Goal: Find specific page/section: Find specific page/section

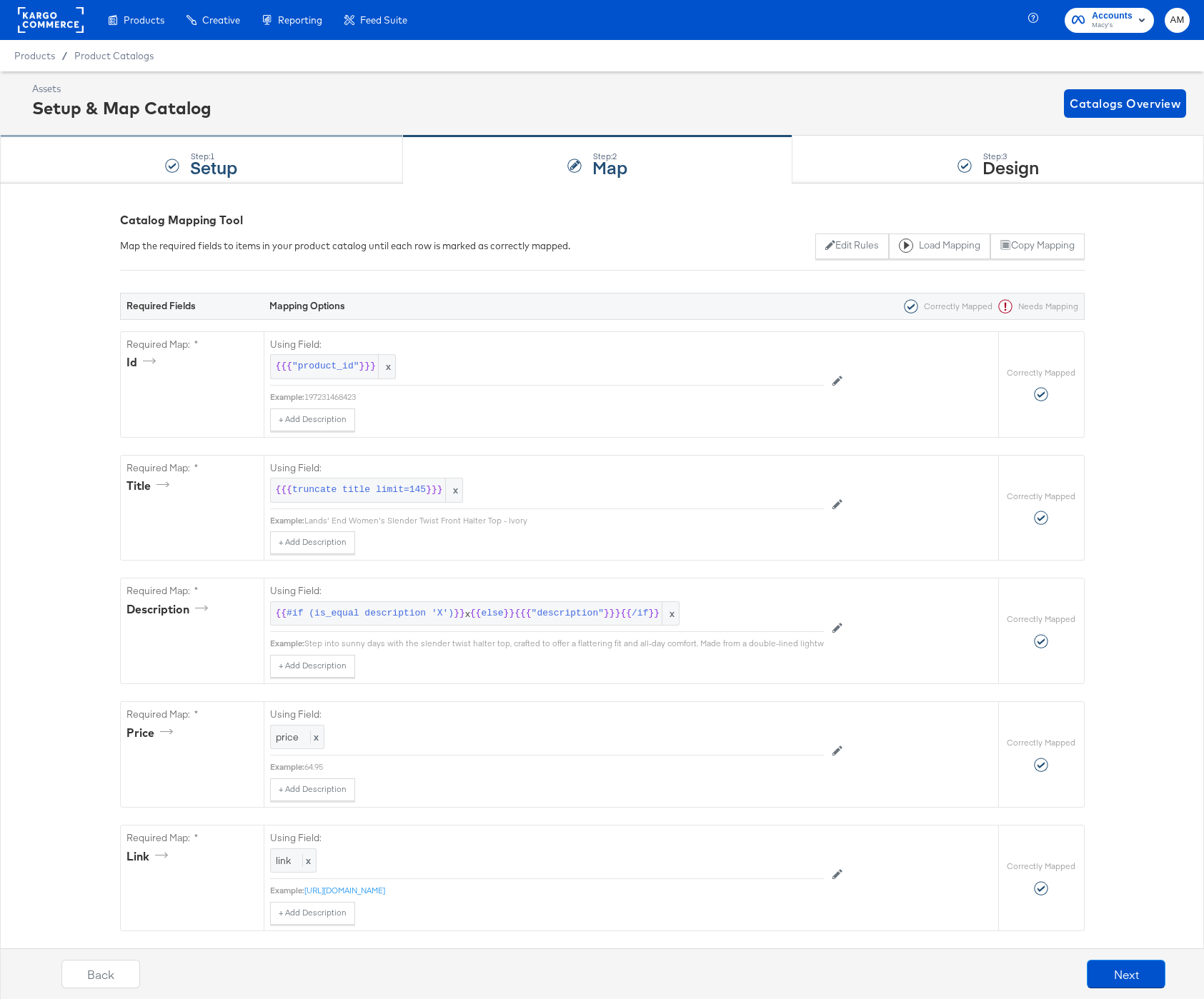
click at [300, 164] on div "Step: 1 Setup" at bounding box center [201, 159] width 403 height 47
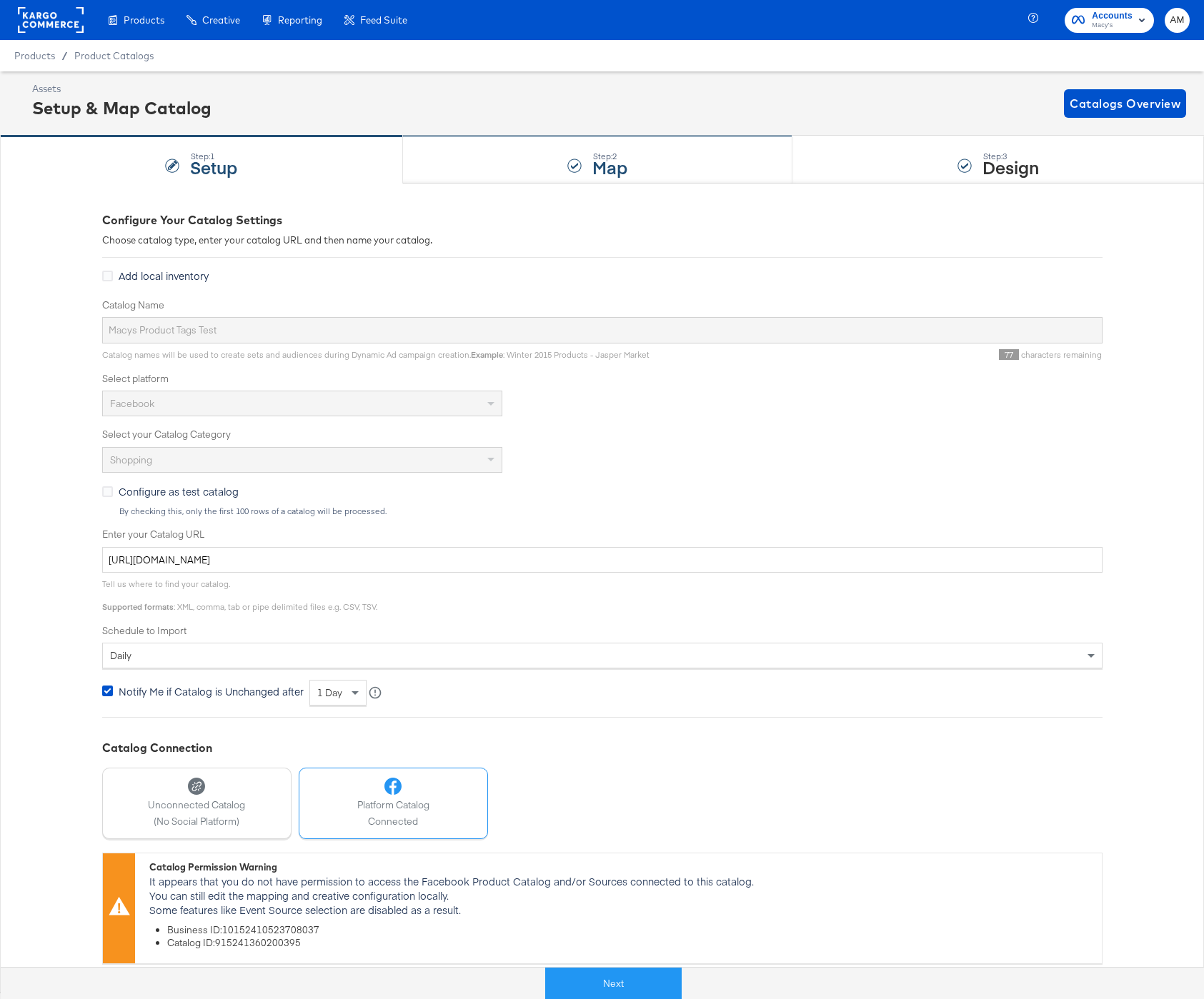
click at [452, 164] on div "Step: 2 Map" at bounding box center [597, 159] width 390 height 47
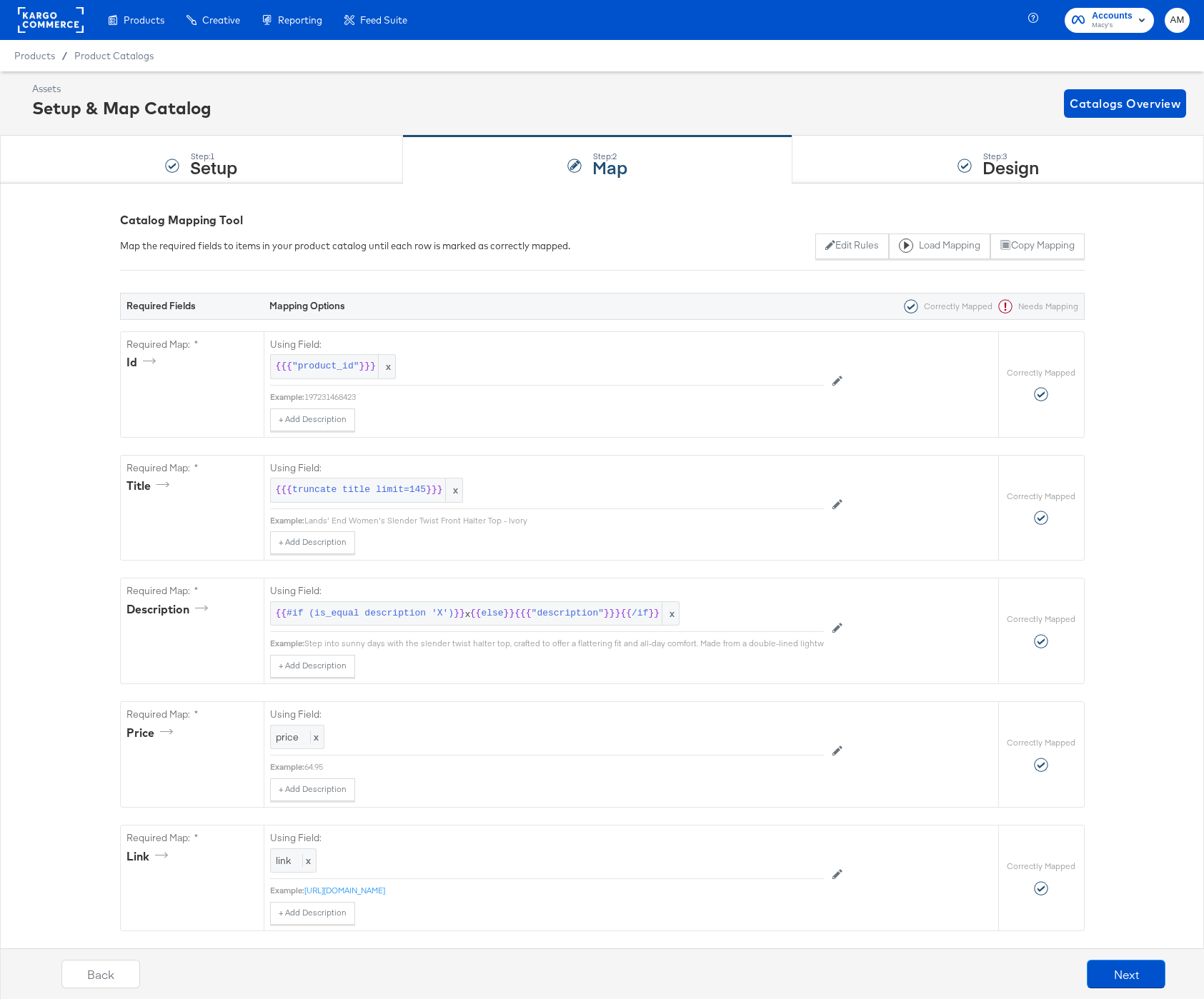
click at [54, 19] on rect at bounding box center [50, 20] width 66 height 26
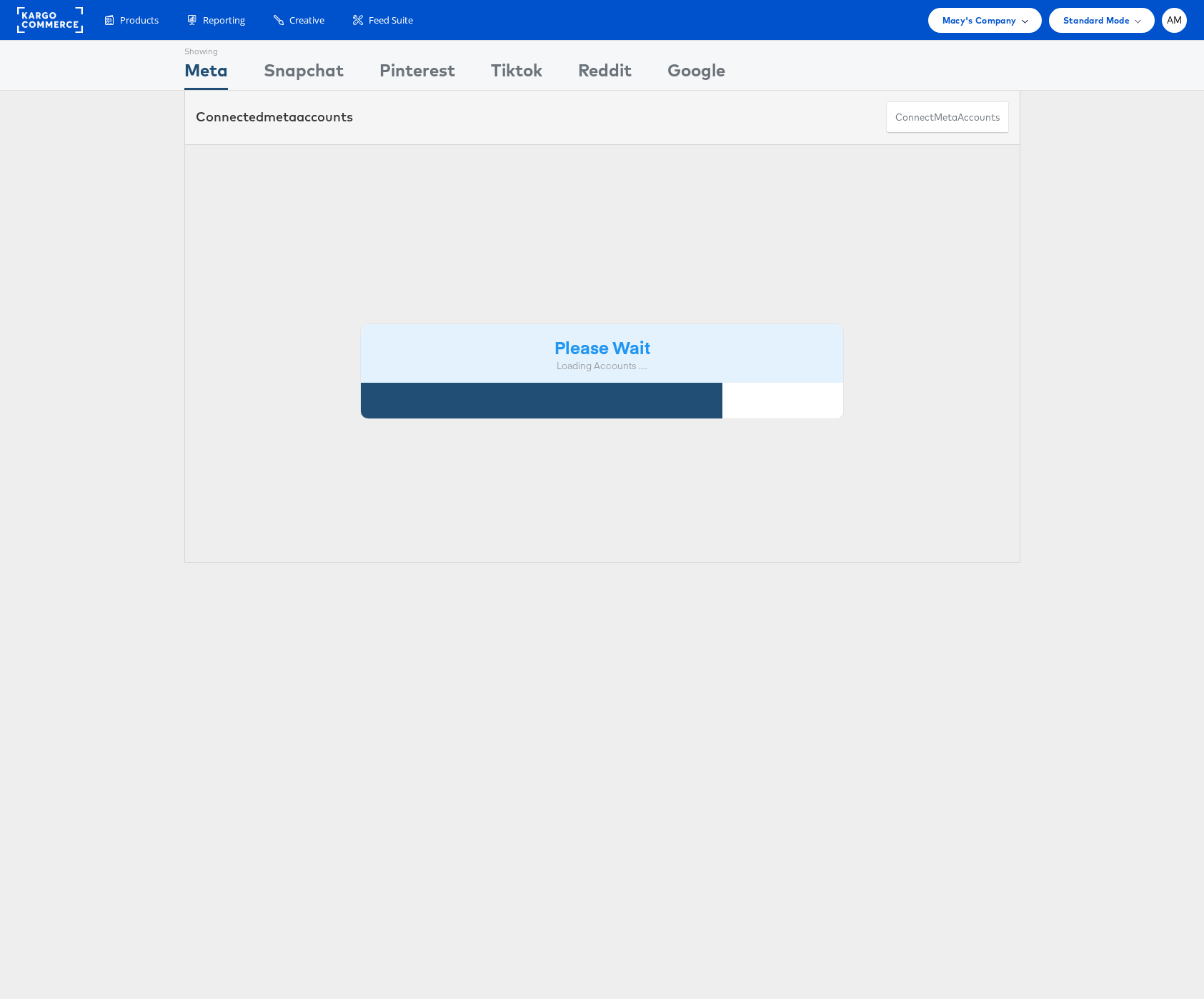
click at [976, 24] on span "Macy's Company" at bounding box center [980, 20] width 74 height 15
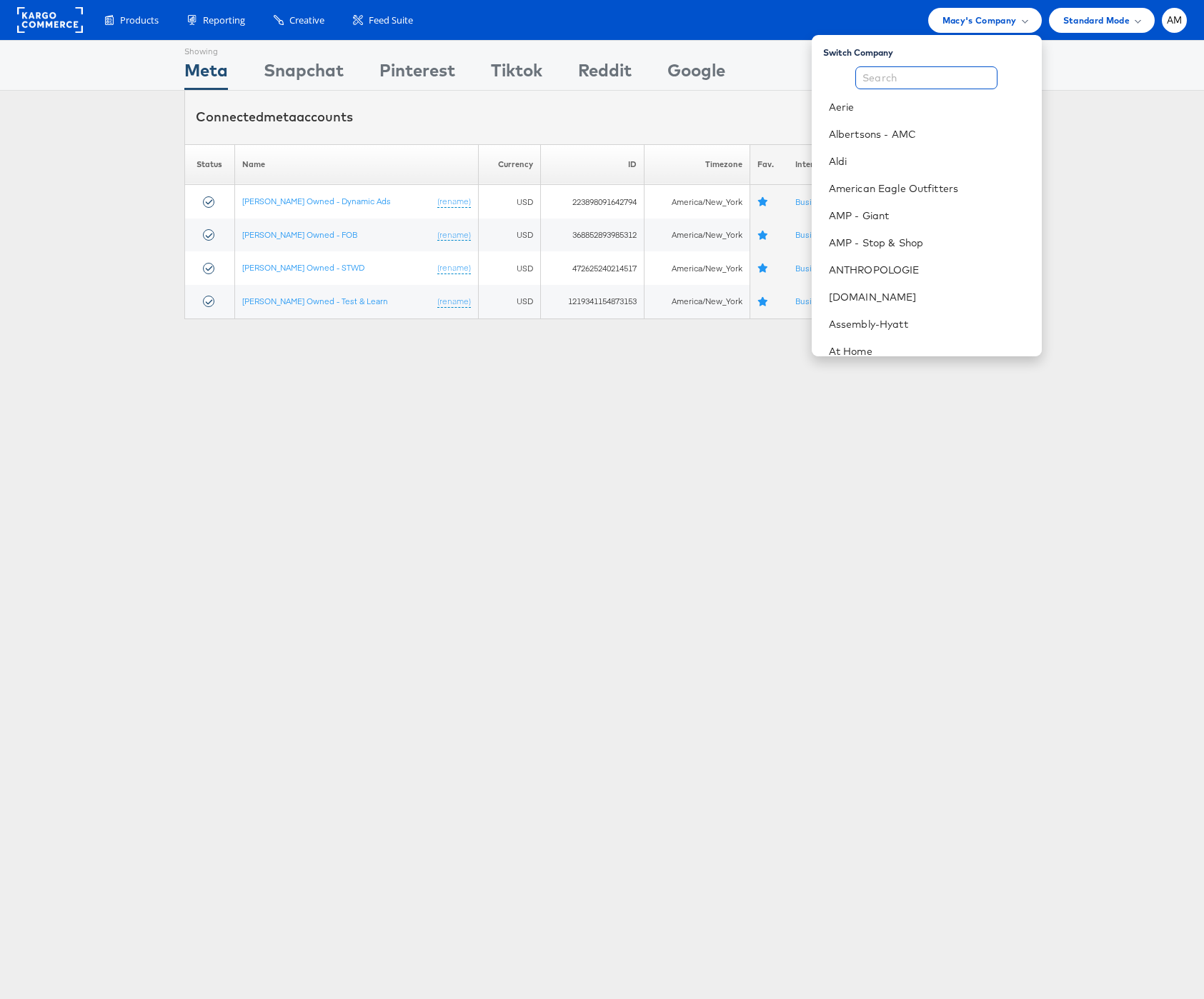
click at [891, 73] on input "text" at bounding box center [926, 77] width 142 height 23
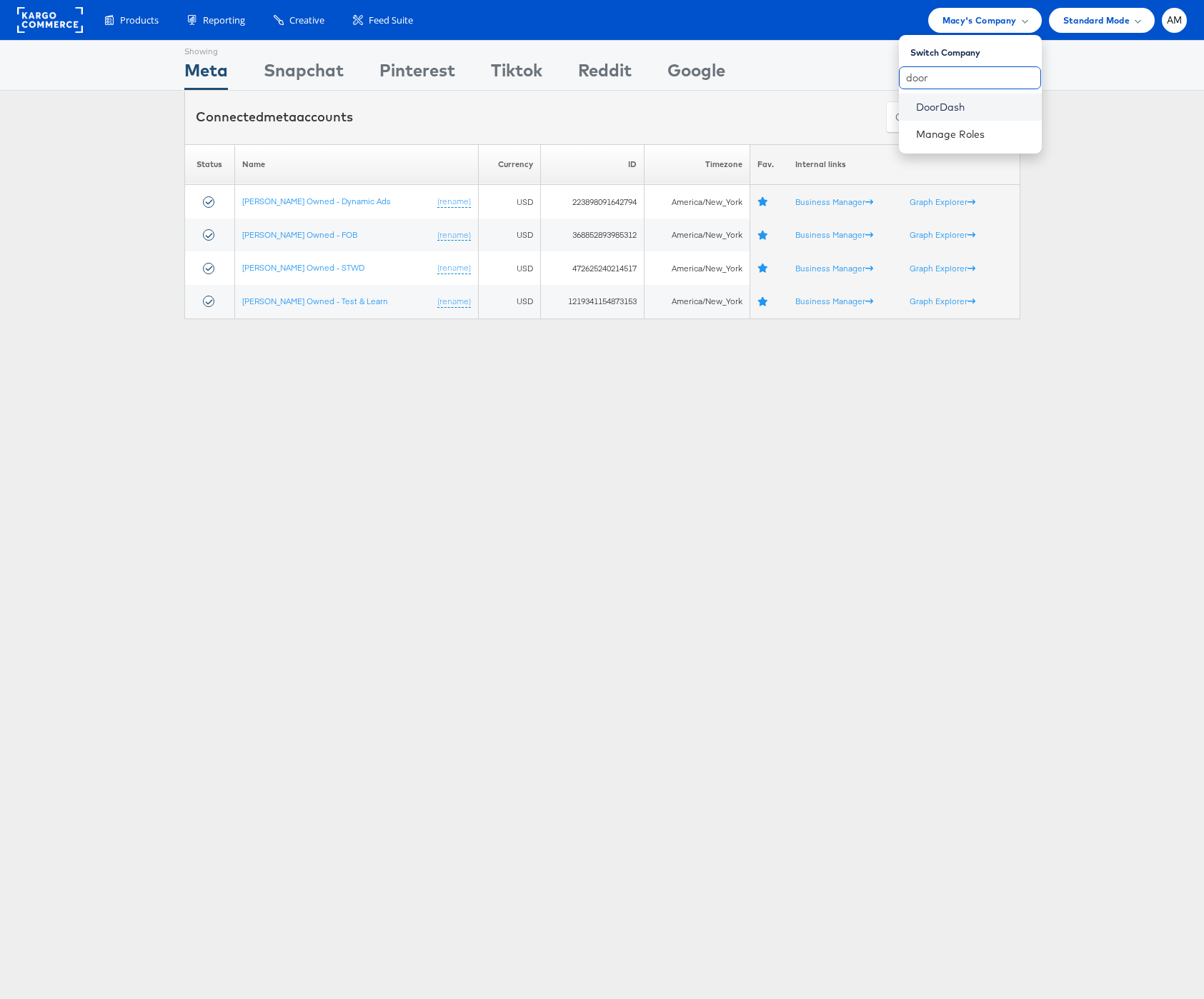
type input "door"
click at [940, 100] on link "DoorDash" at bounding box center [972, 107] width 114 height 14
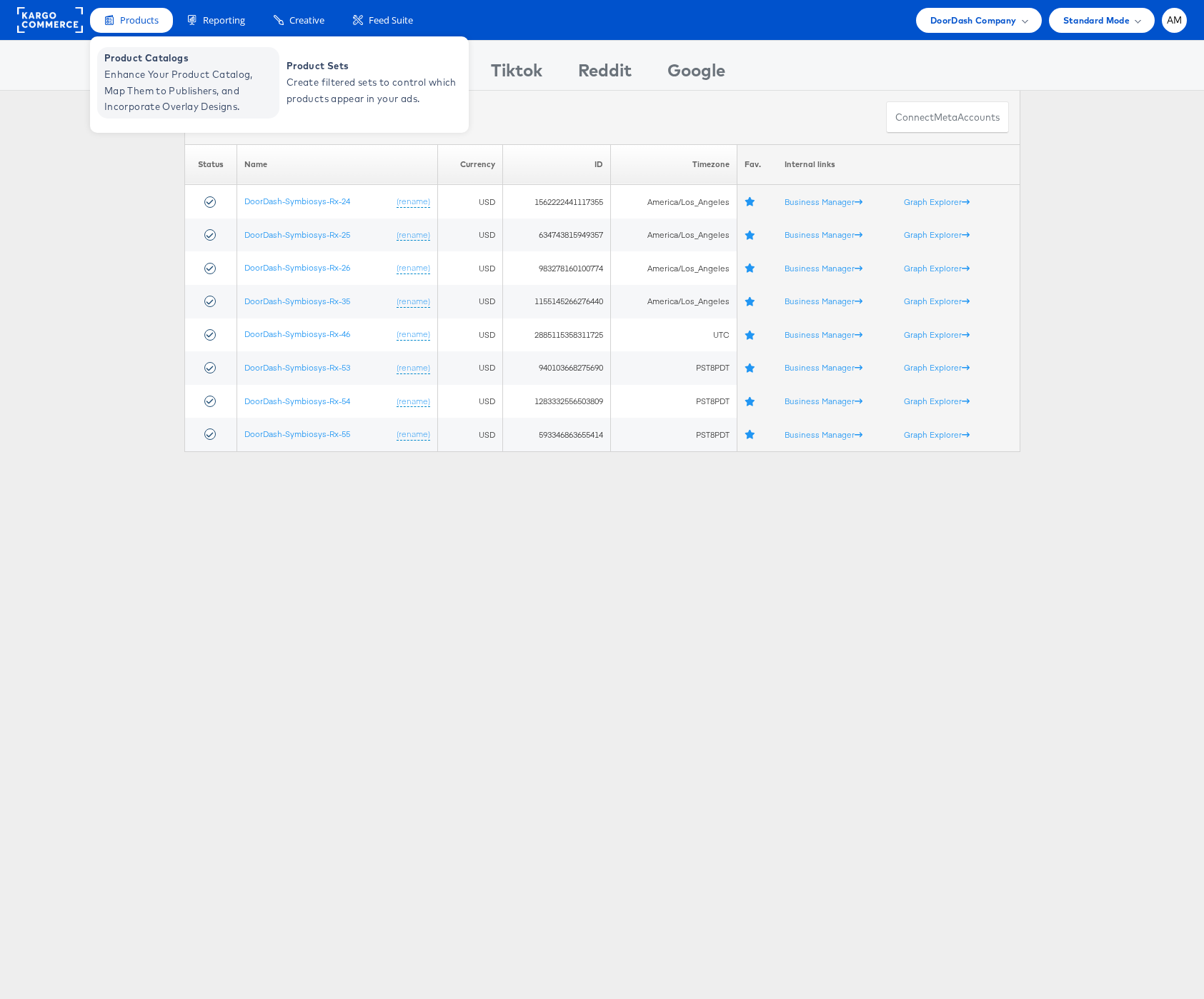
click at [146, 77] on span "Enhance Your Product Catalog, Map Them to Publishers, and Incorporate Overlay D…" at bounding box center [190, 91] width 171 height 49
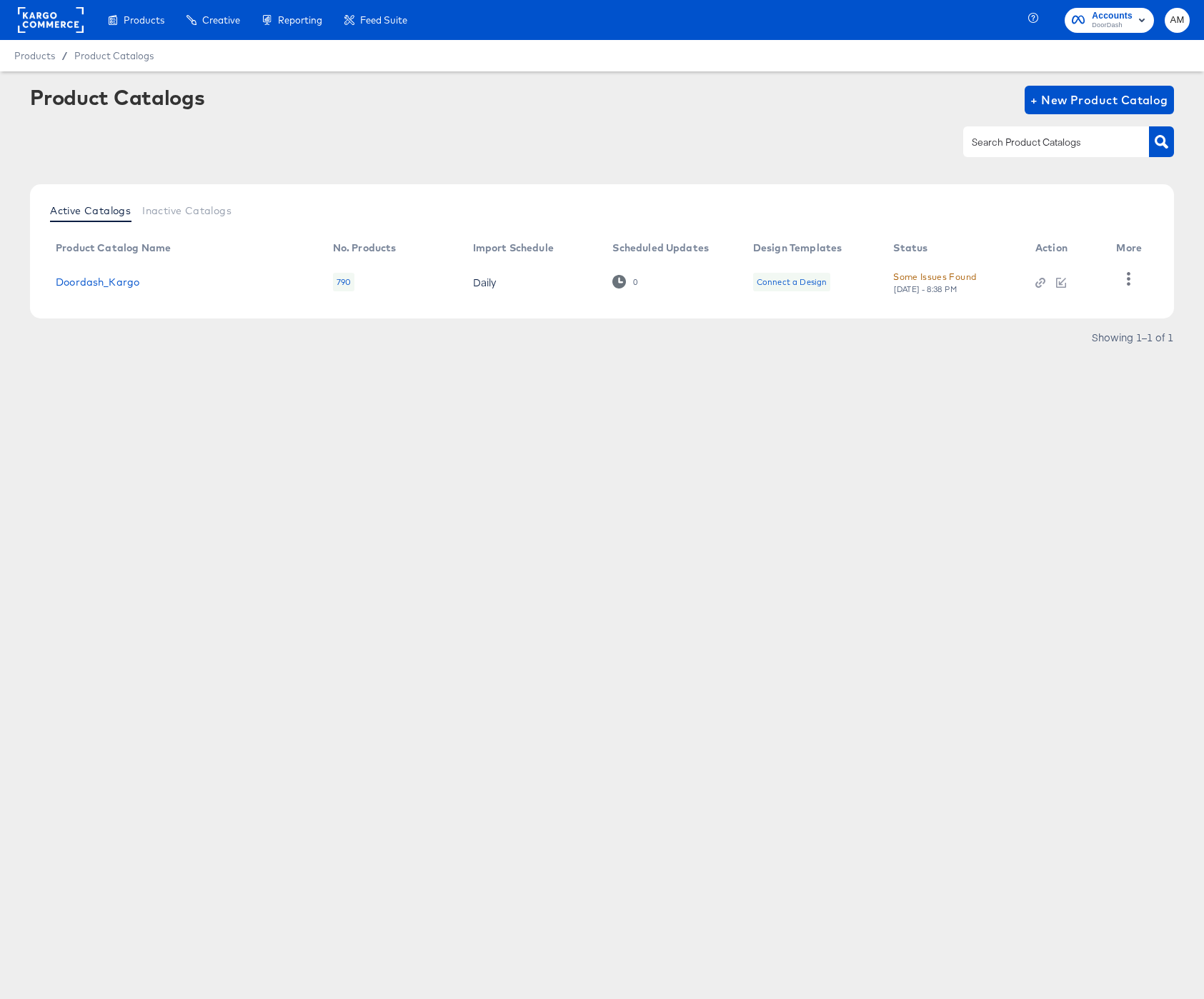
click at [340, 280] on div "790" at bounding box center [343, 282] width 22 height 19
click at [105, 280] on link "Doordash_Kargo" at bounding box center [97, 282] width 84 height 12
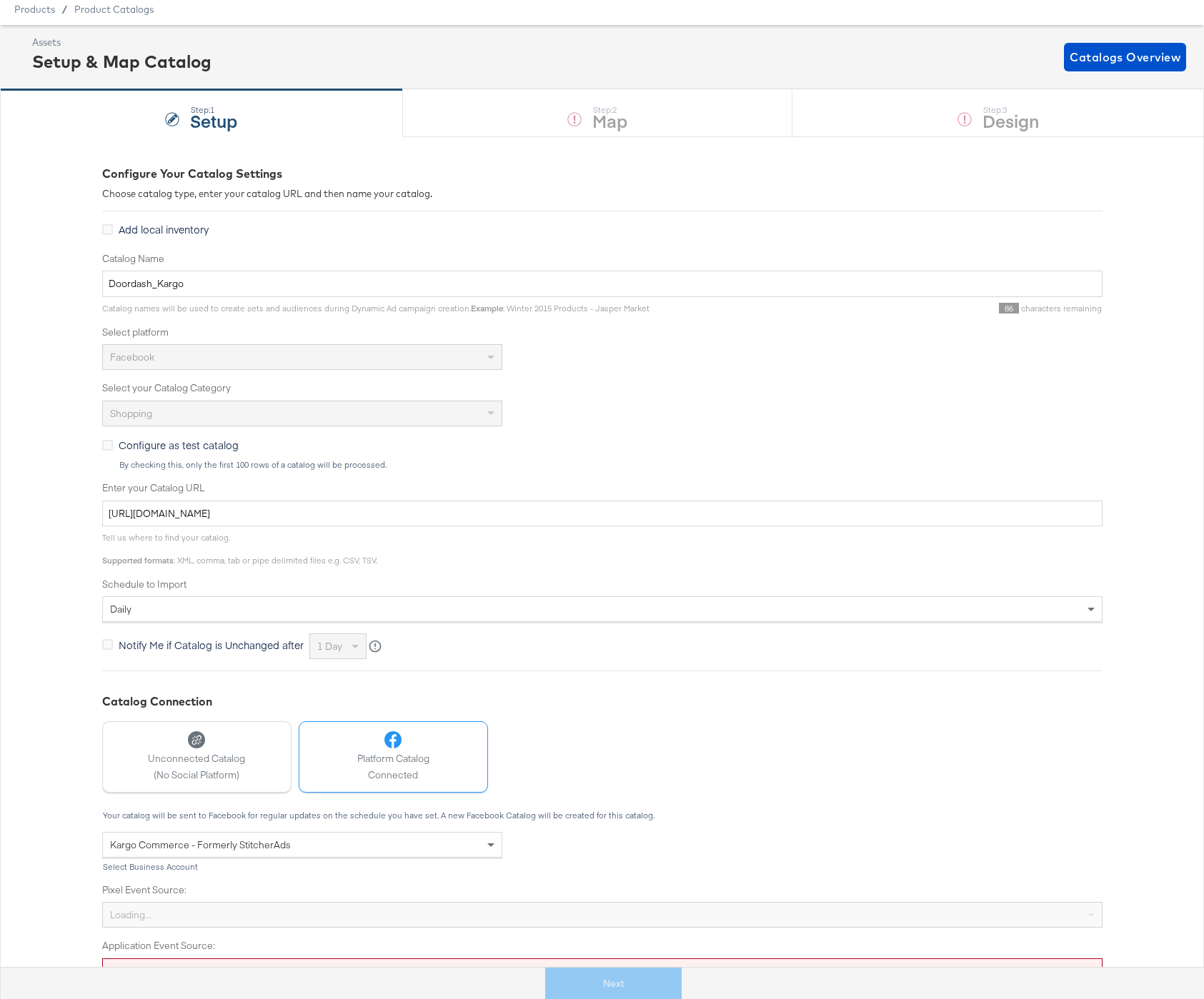
scroll to position [70, 0]
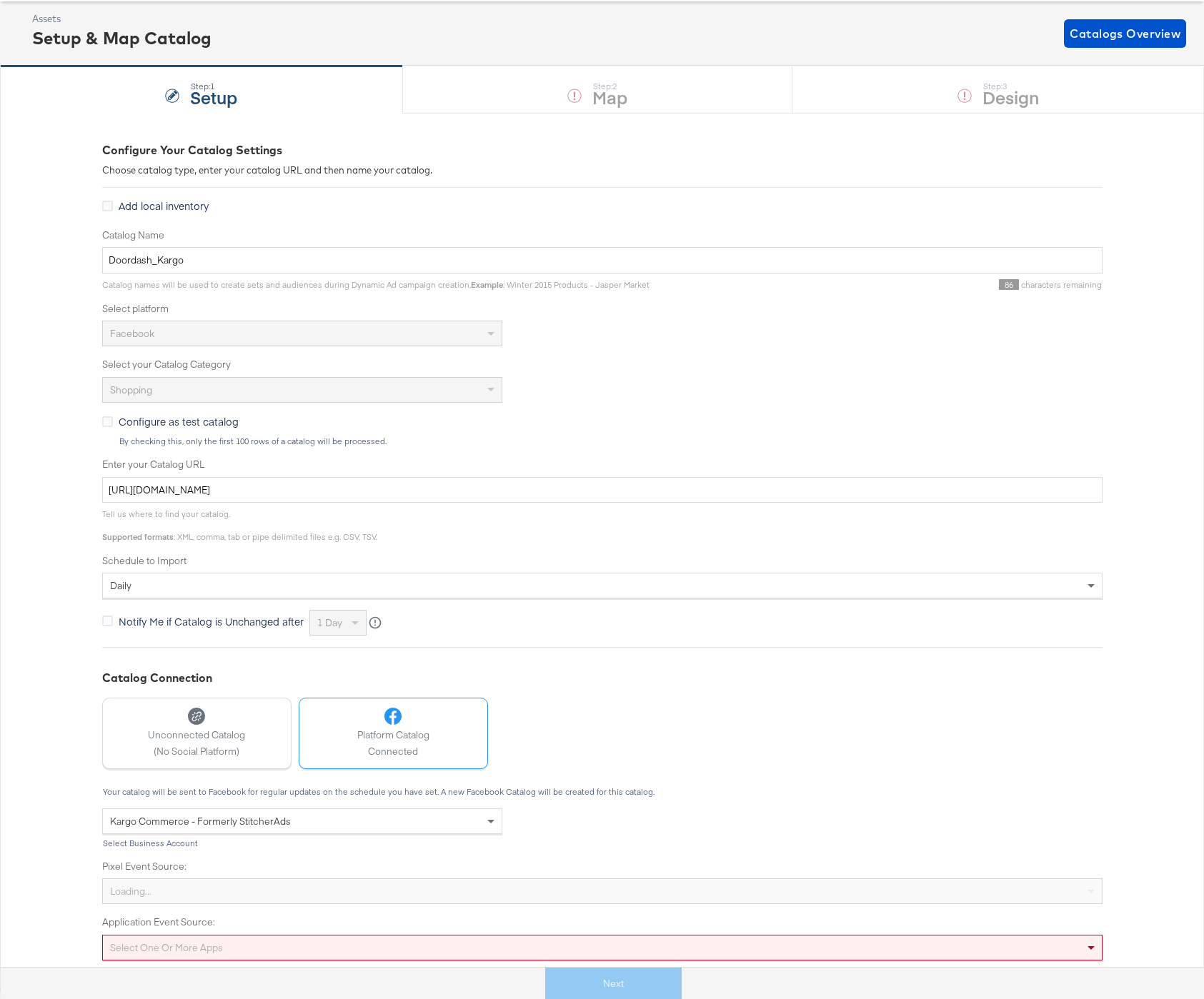
click at [315, 946] on div "Select one or more apps" at bounding box center [602, 948] width 1000 height 26
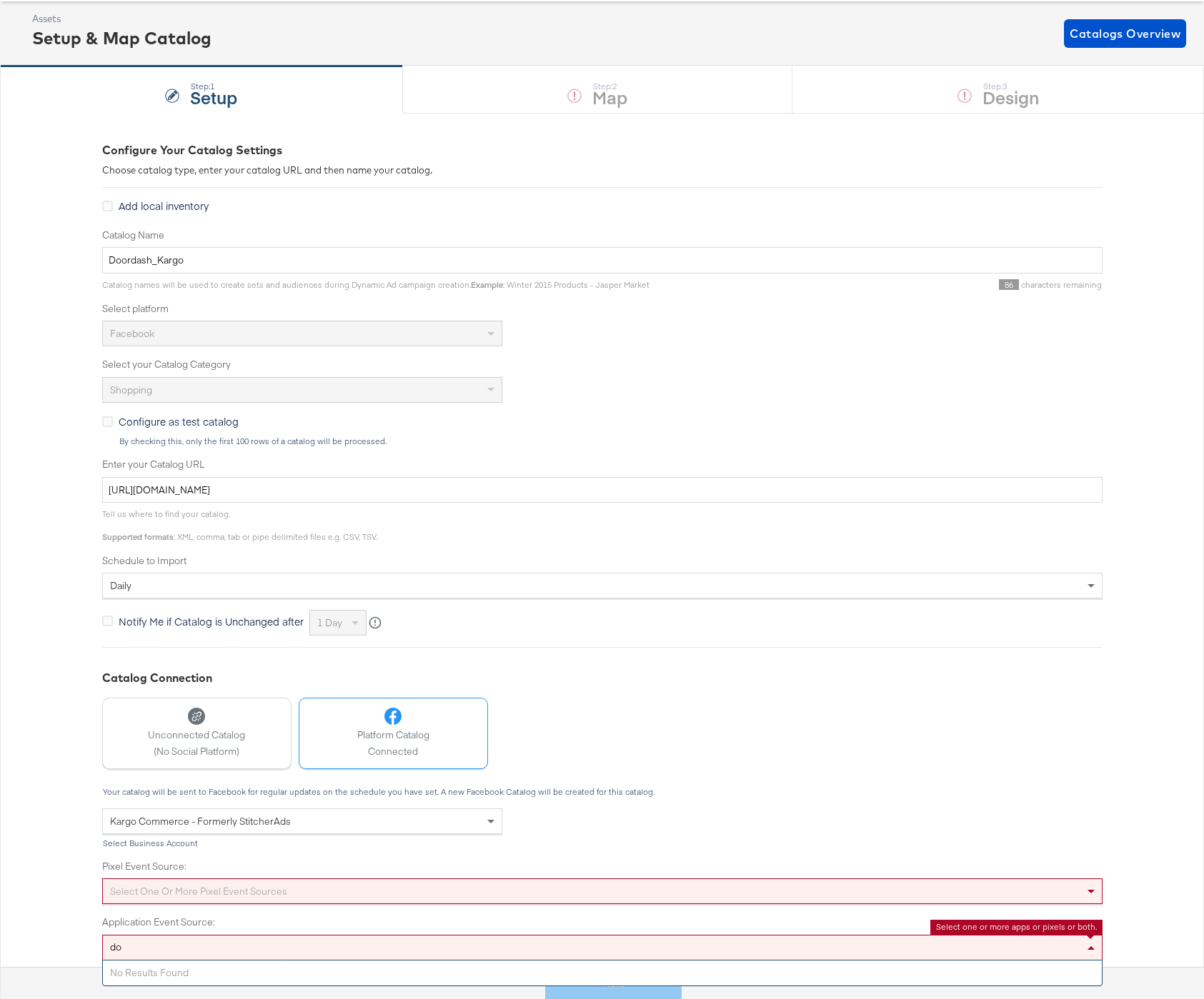
type input "d"
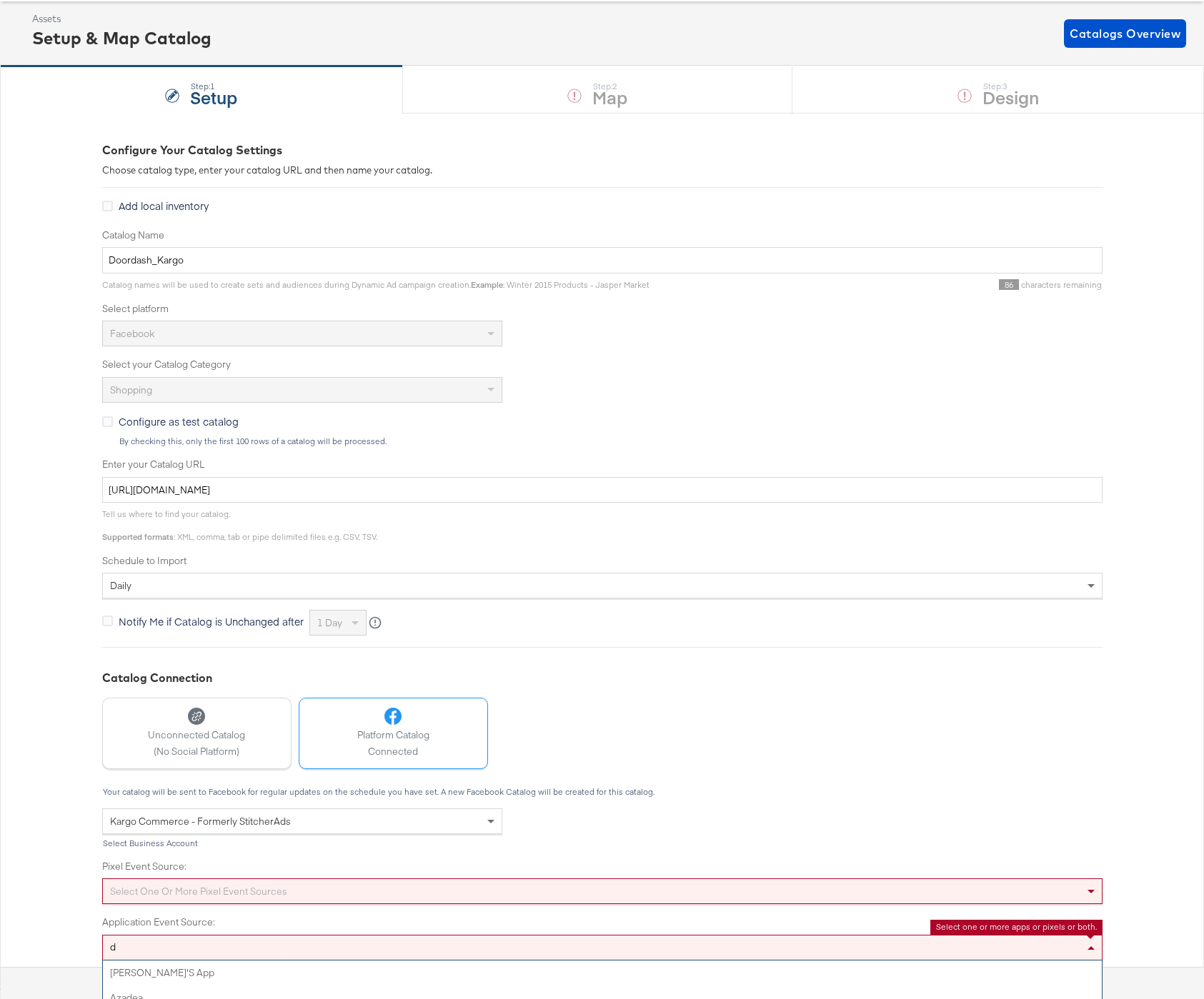
scroll to position [173, 0]
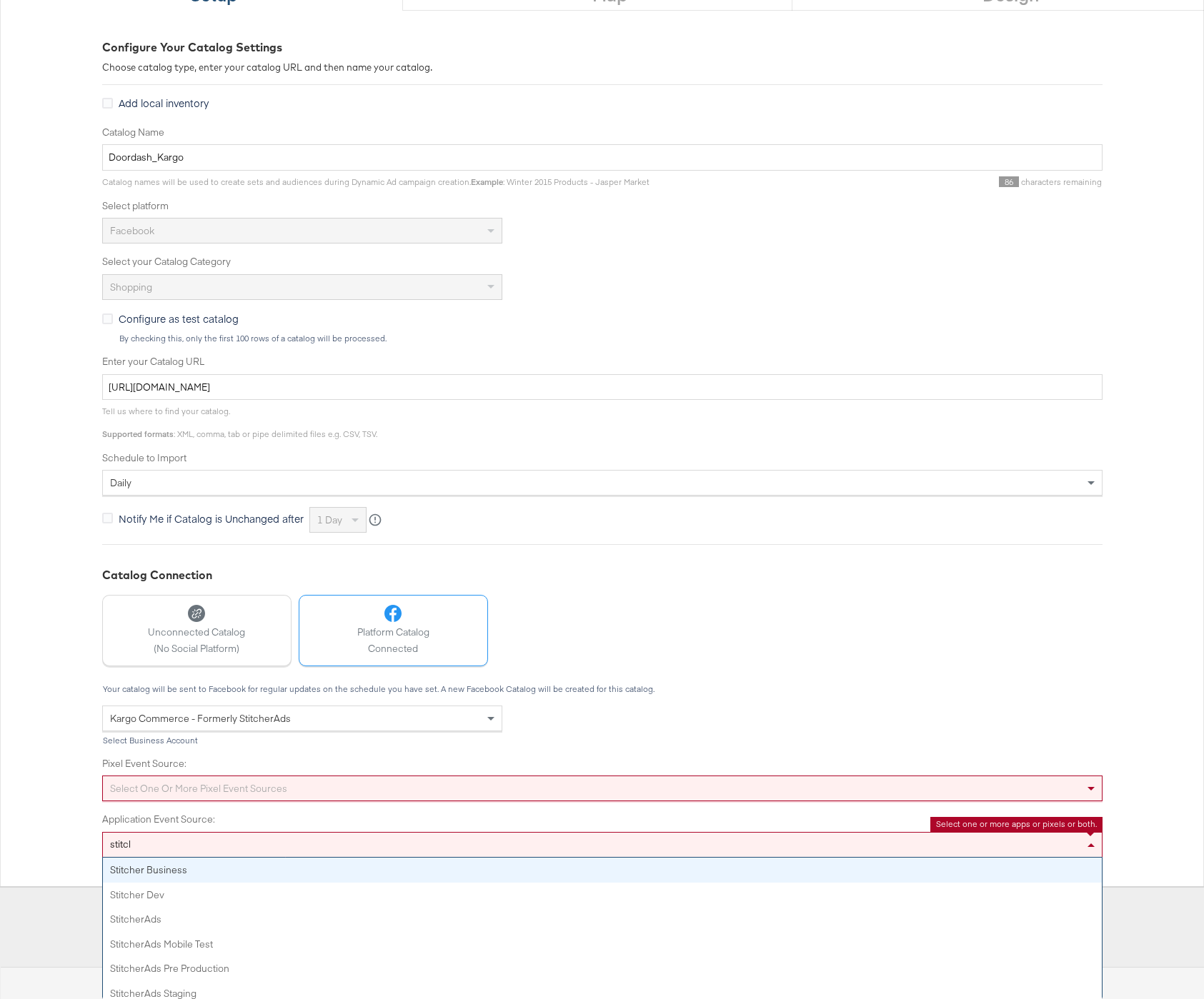
type input "stitcher"
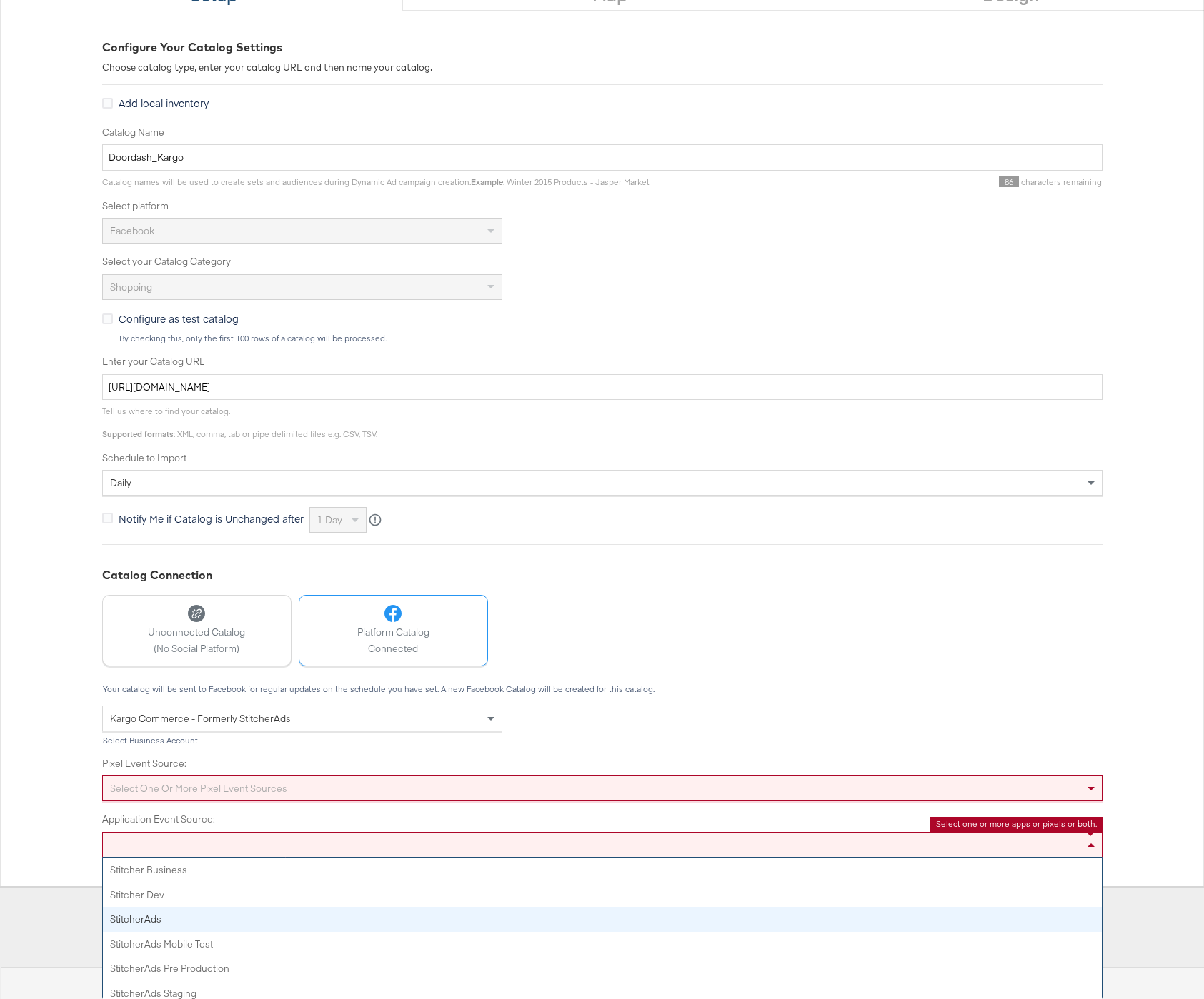
scroll to position [70, 0]
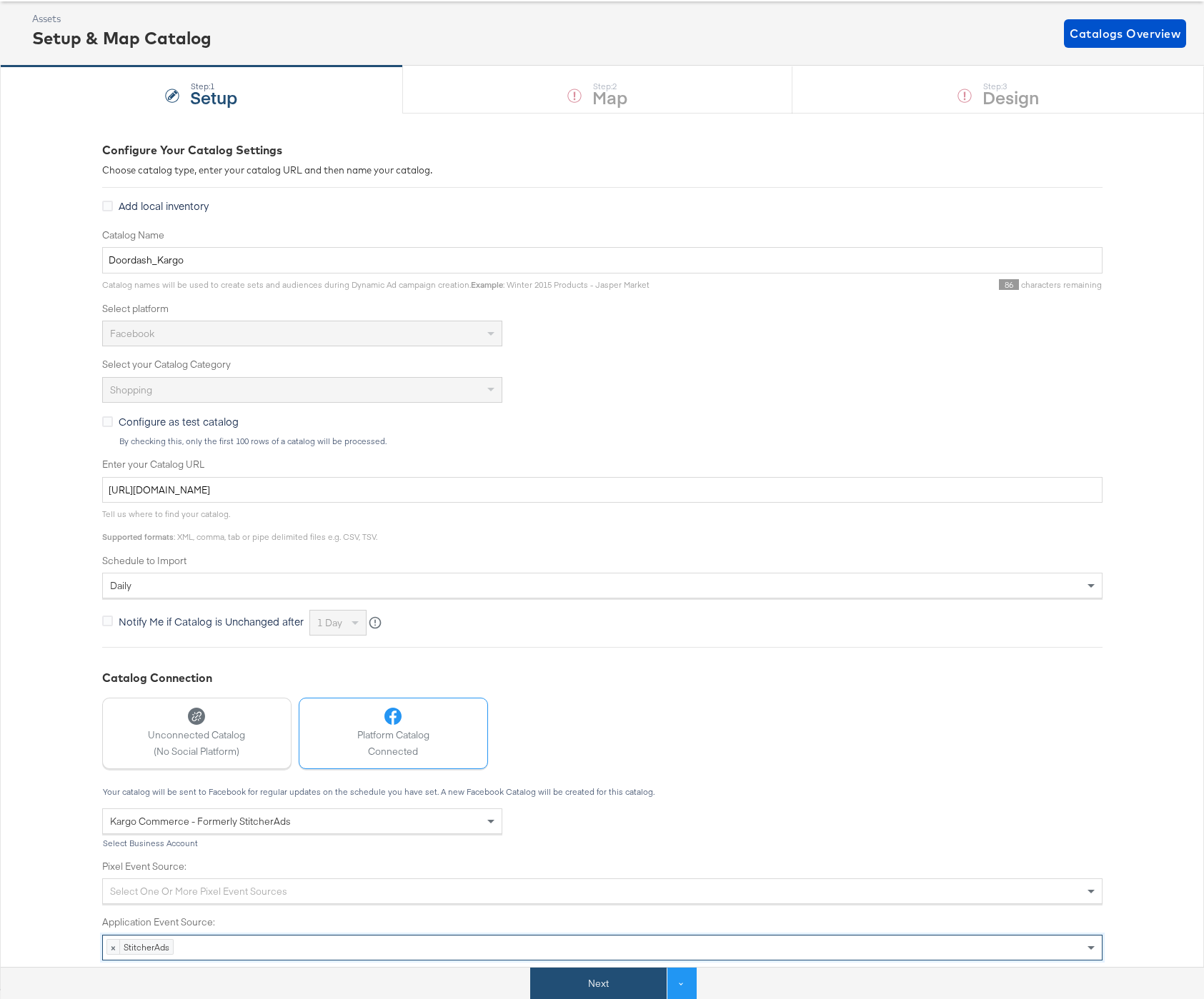
click at [635, 981] on button "Next" at bounding box center [597, 984] width 136 height 32
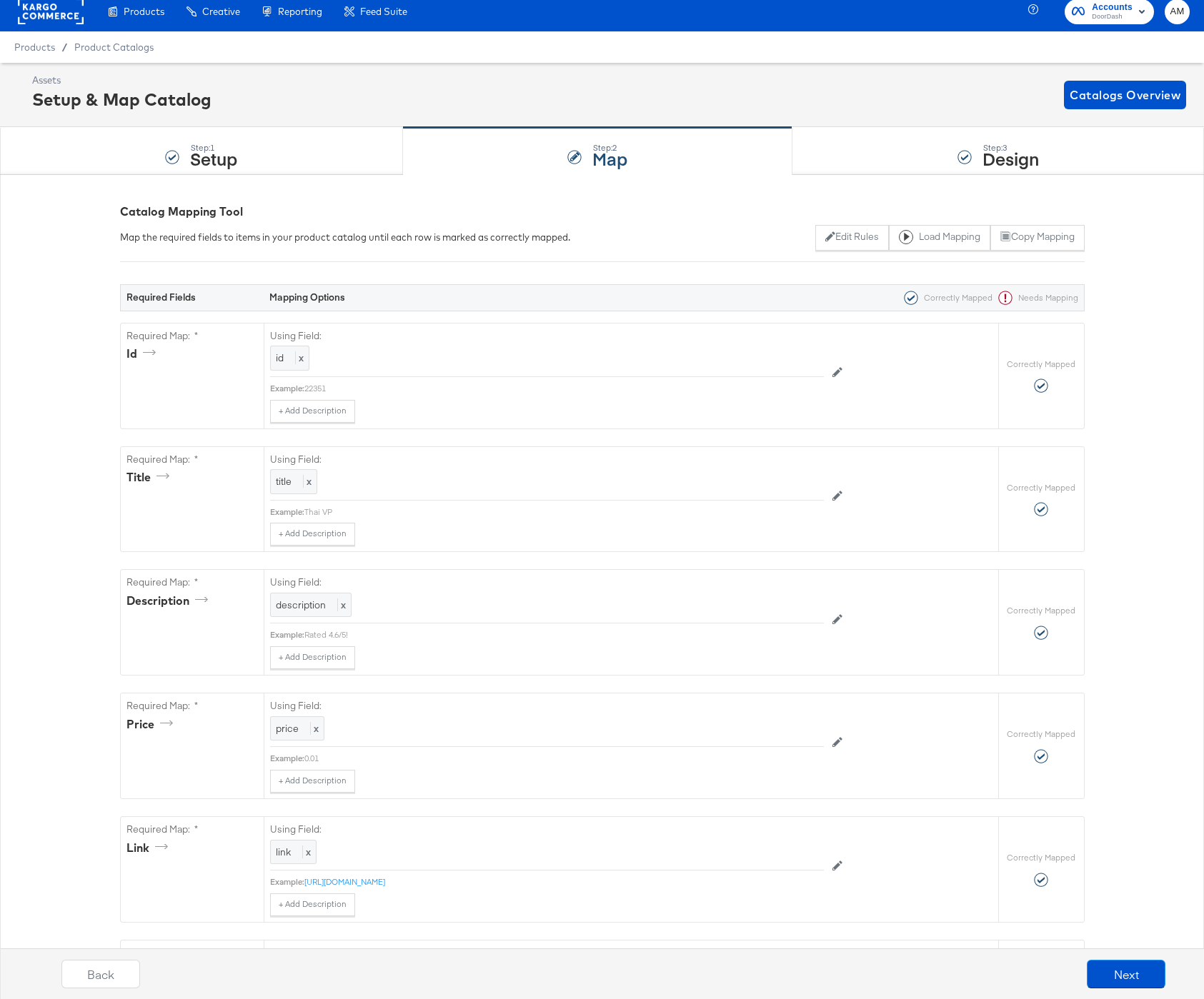
scroll to position [0, 0]
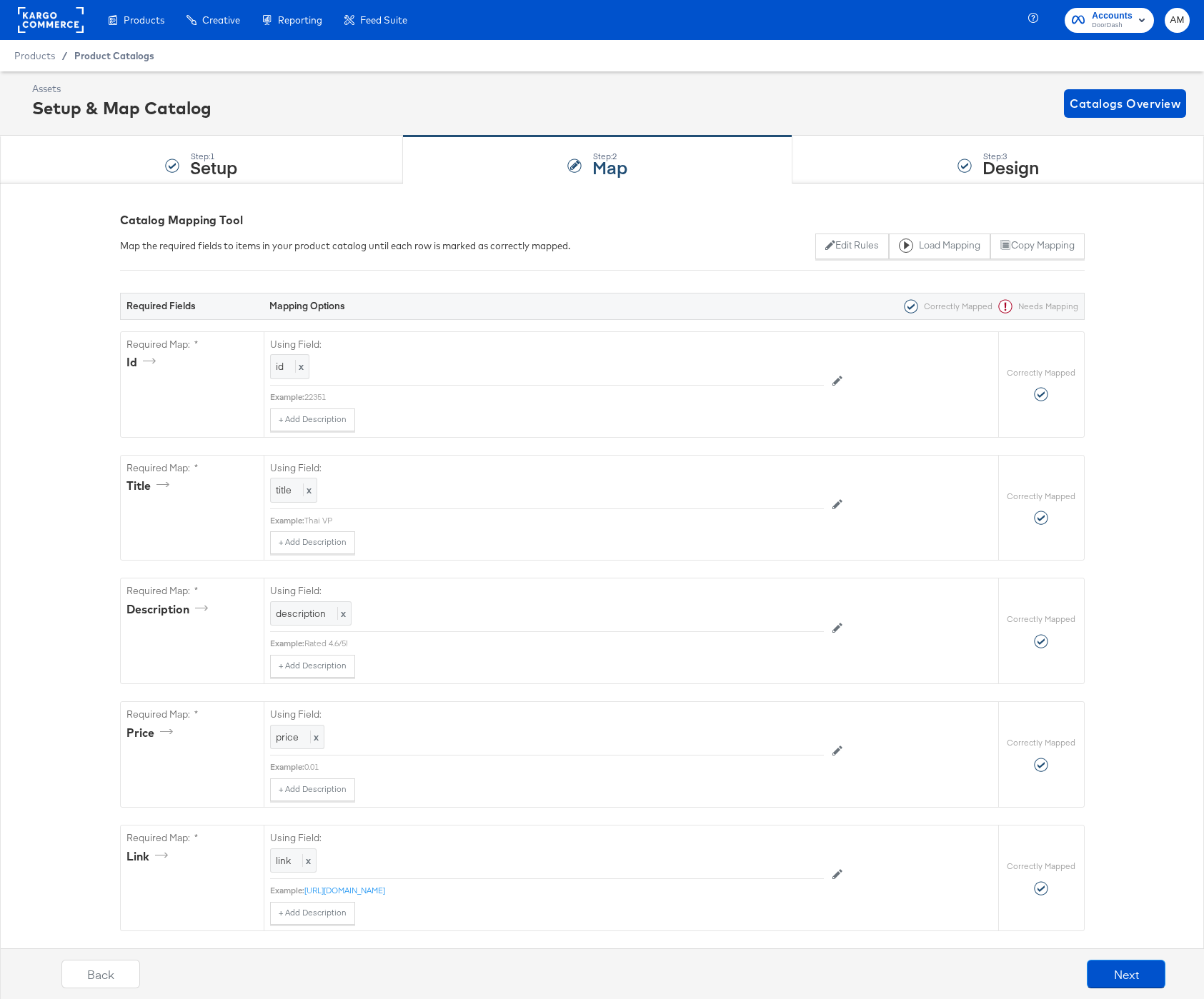
click at [104, 53] on span "Product Catalogs" at bounding box center [114, 55] width 80 height 12
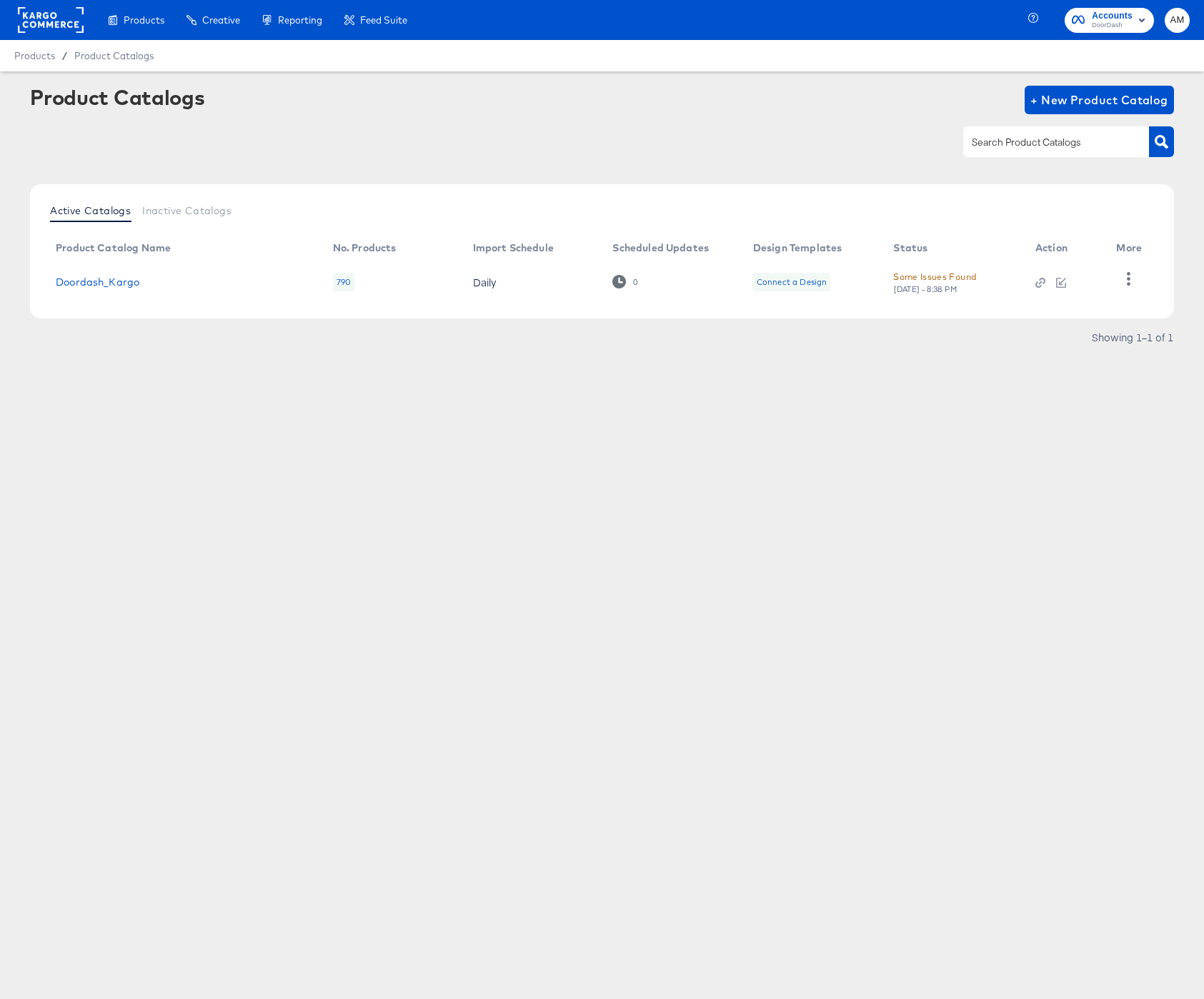
click at [924, 285] on div "Wed, Sep 10th - 8:38 PM" at bounding box center [925, 289] width 64 height 10
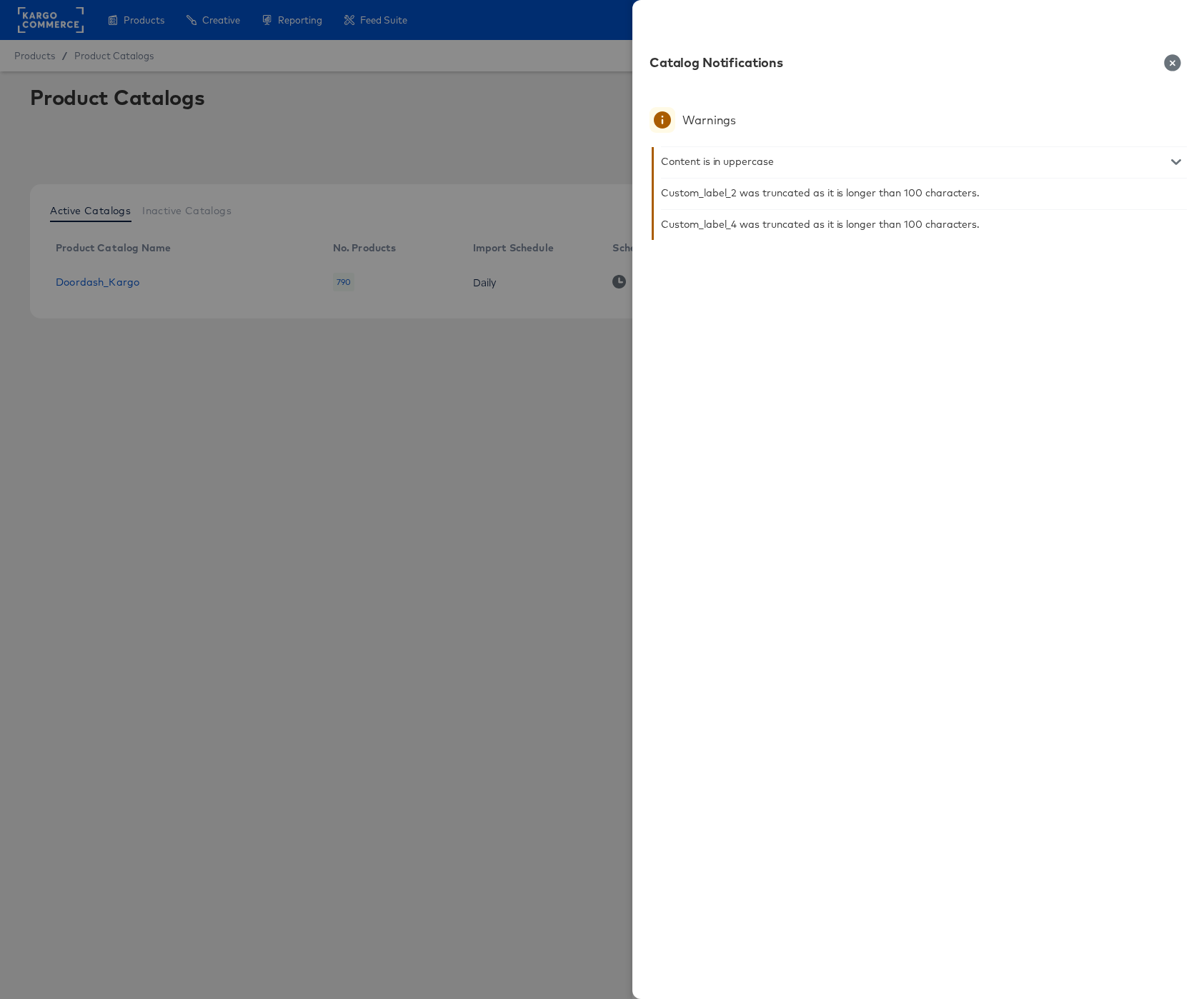
click at [1172, 62] on icon "button" at bounding box center [1172, 62] width 17 height 17
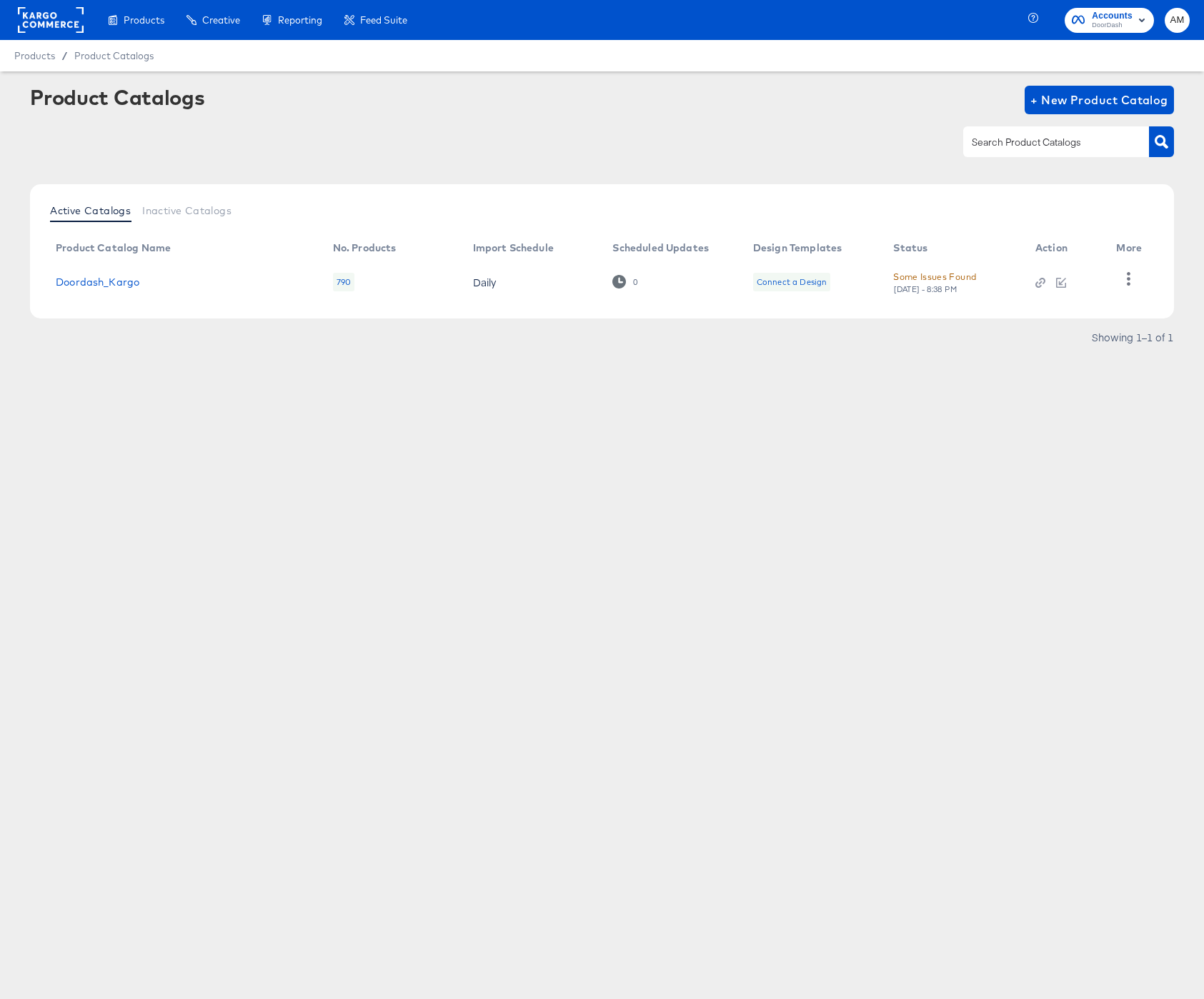
click at [1143, 280] on td at bounding box center [1132, 282] width 54 height 44
click at [1135, 280] on icon "button" at bounding box center [1128, 278] width 14 height 14
click at [1074, 343] on div "Business Manager" at bounding box center [1070, 346] width 143 height 23
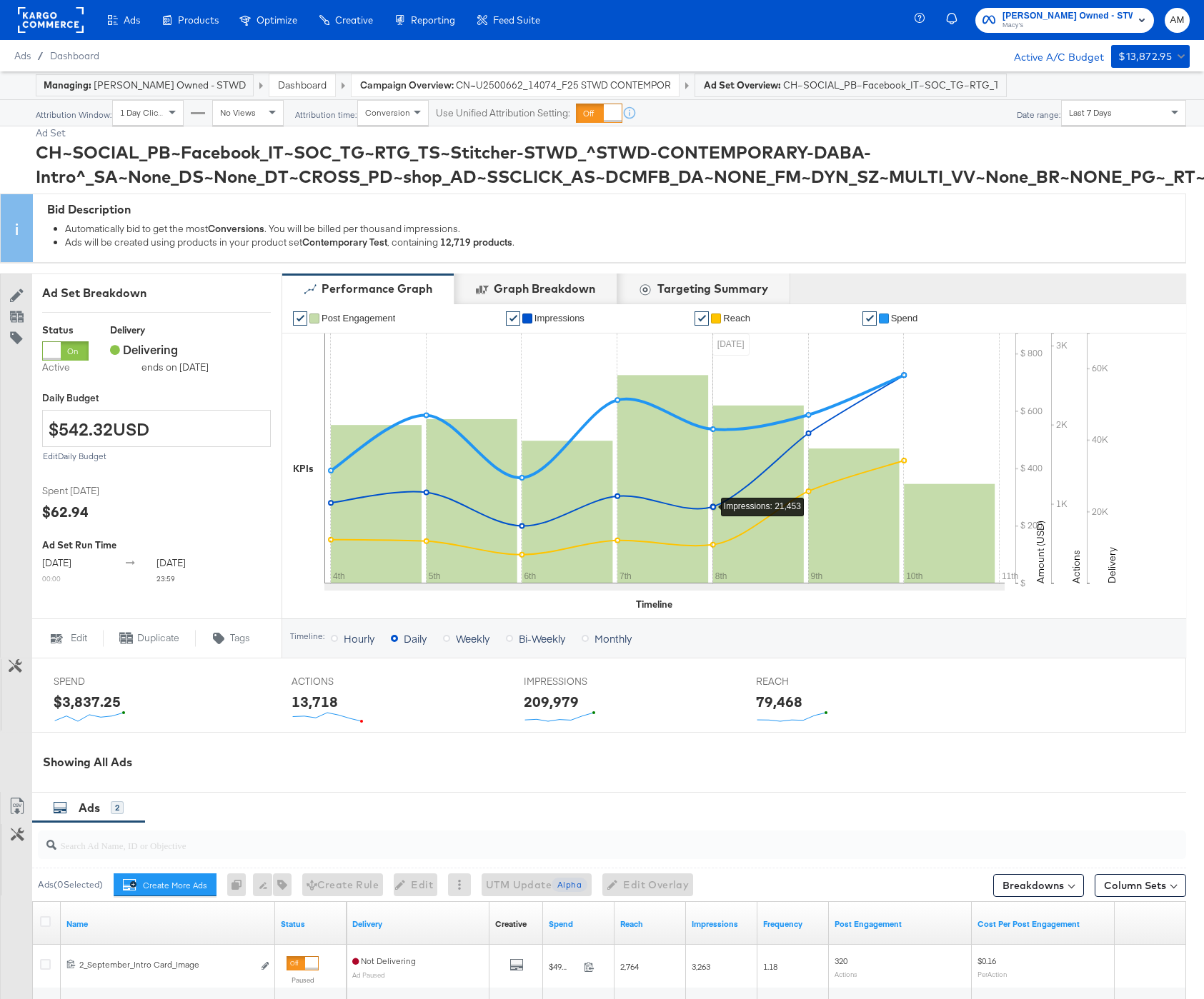
scroll to position [207, 0]
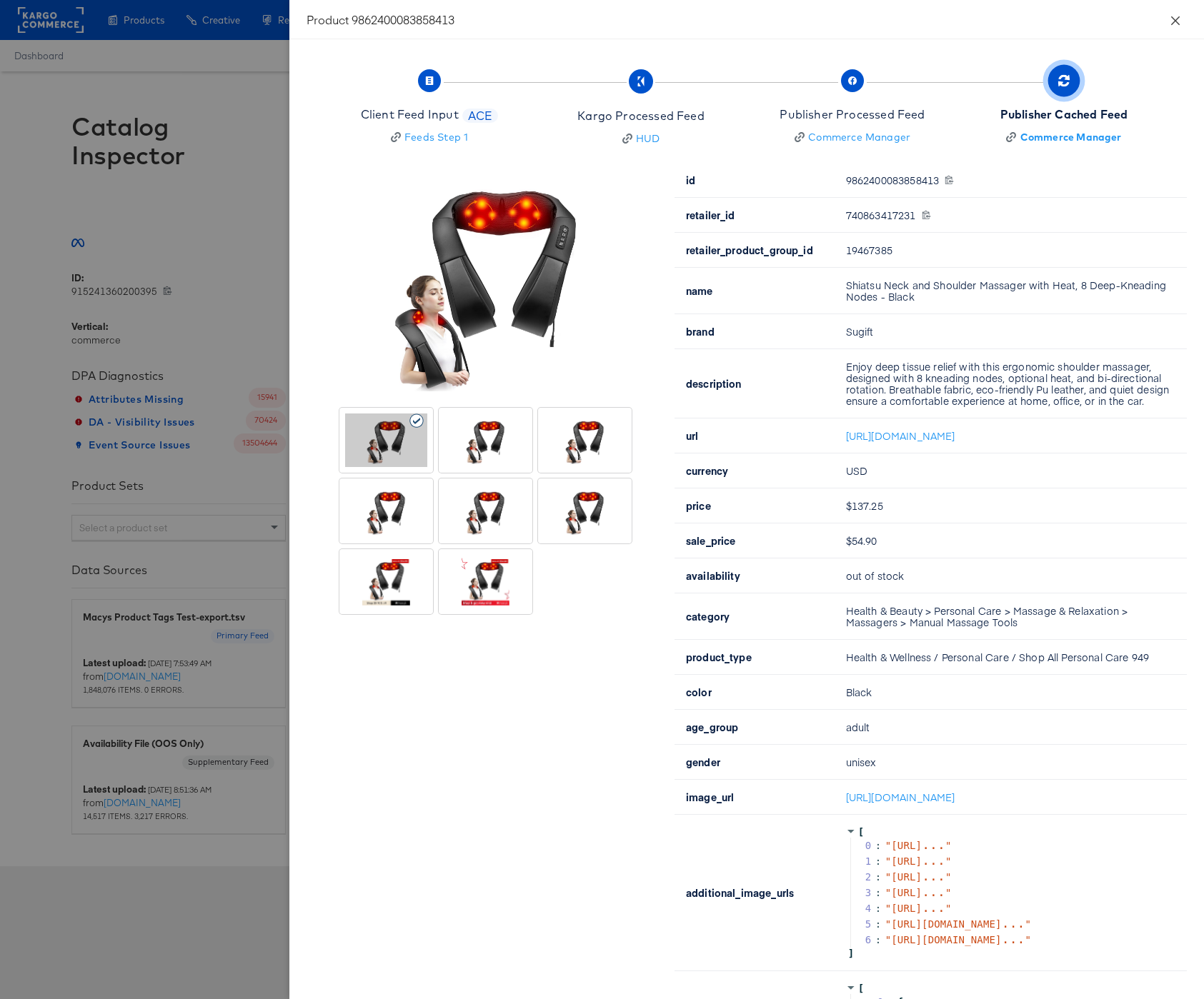
click at [1173, 17] on icon "close" at bounding box center [1175, 21] width 12 height 12
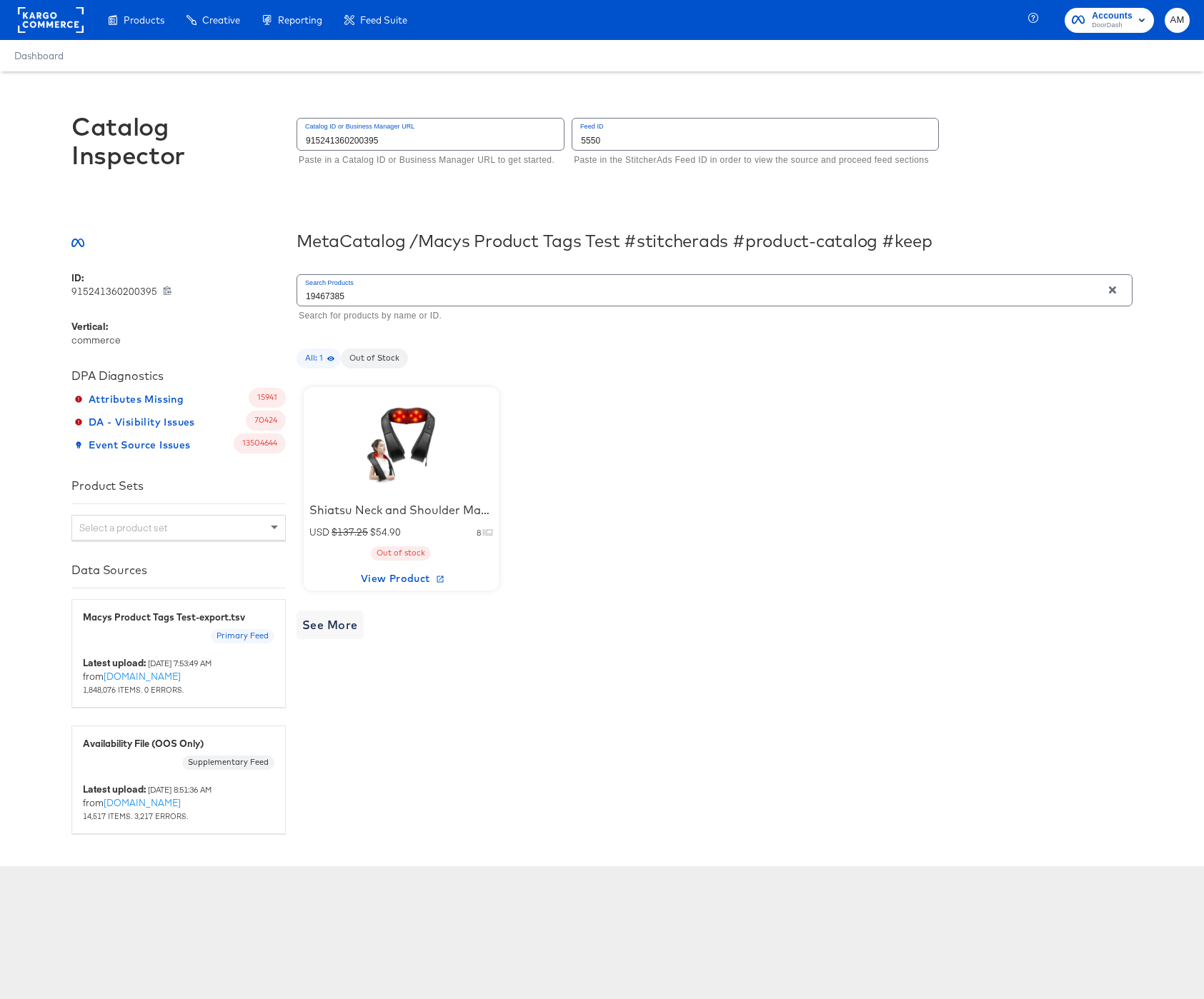
click at [229, 283] on div "ID: 915241360200395 915241360200395 Vertical: commerce DPA Diagnostics Attribut…" at bounding box center [601, 552] width 1061 height 562
type input "198820584173"
click at [387, 444] on div at bounding box center [400, 440] width 122 height 89
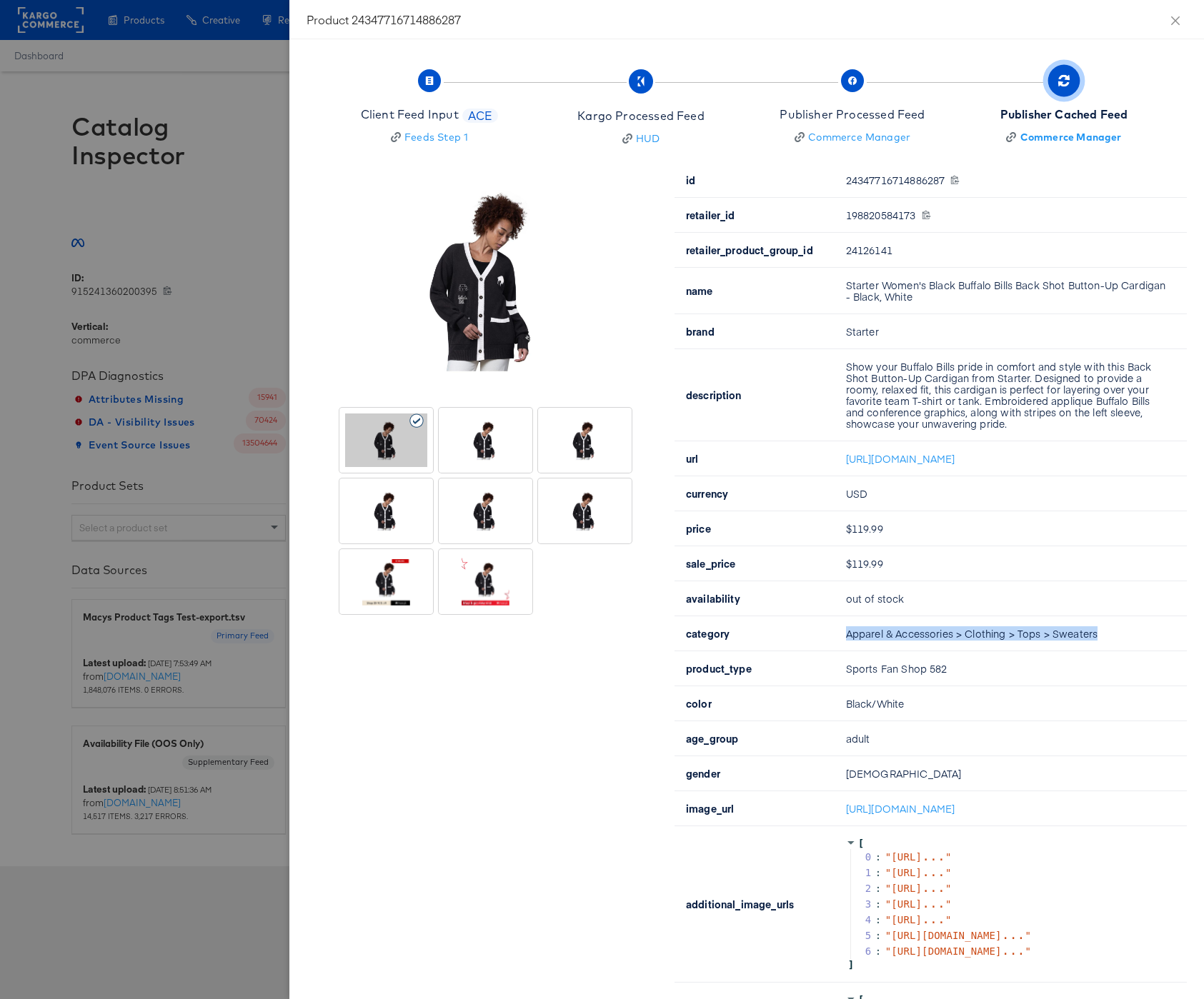
drag, startPoint x: 1101, startPoint y: 643, endPoint x: 860, endPoint y: 634, distance: 241.2
click at [860, 634] on td "Apparel & Accessories > Clothing > Tops > Sweaters" at bounding box center [1010, 633] width 352 height 35
copy td "Apparel & Accessories > Clothing > Tops > Sweaters"
